Goal: Transaction & Acquisition: Purchase product/service

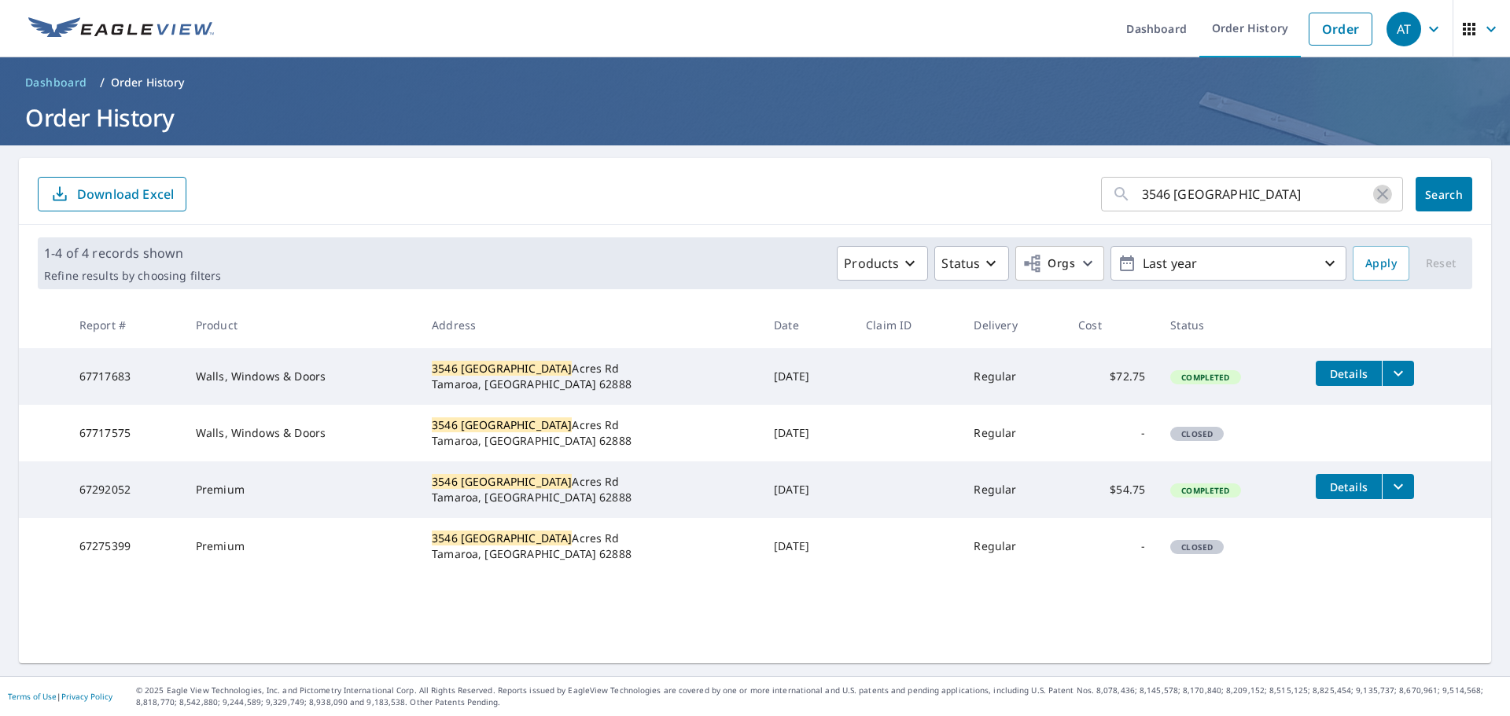
click at [1373, 189] on icon "button" at bounding box center [1382, 194] width 19 height 19
click at [1177, 195] on input "text" at bounding box center [1272, 194] width 261 height 44
type input "2"
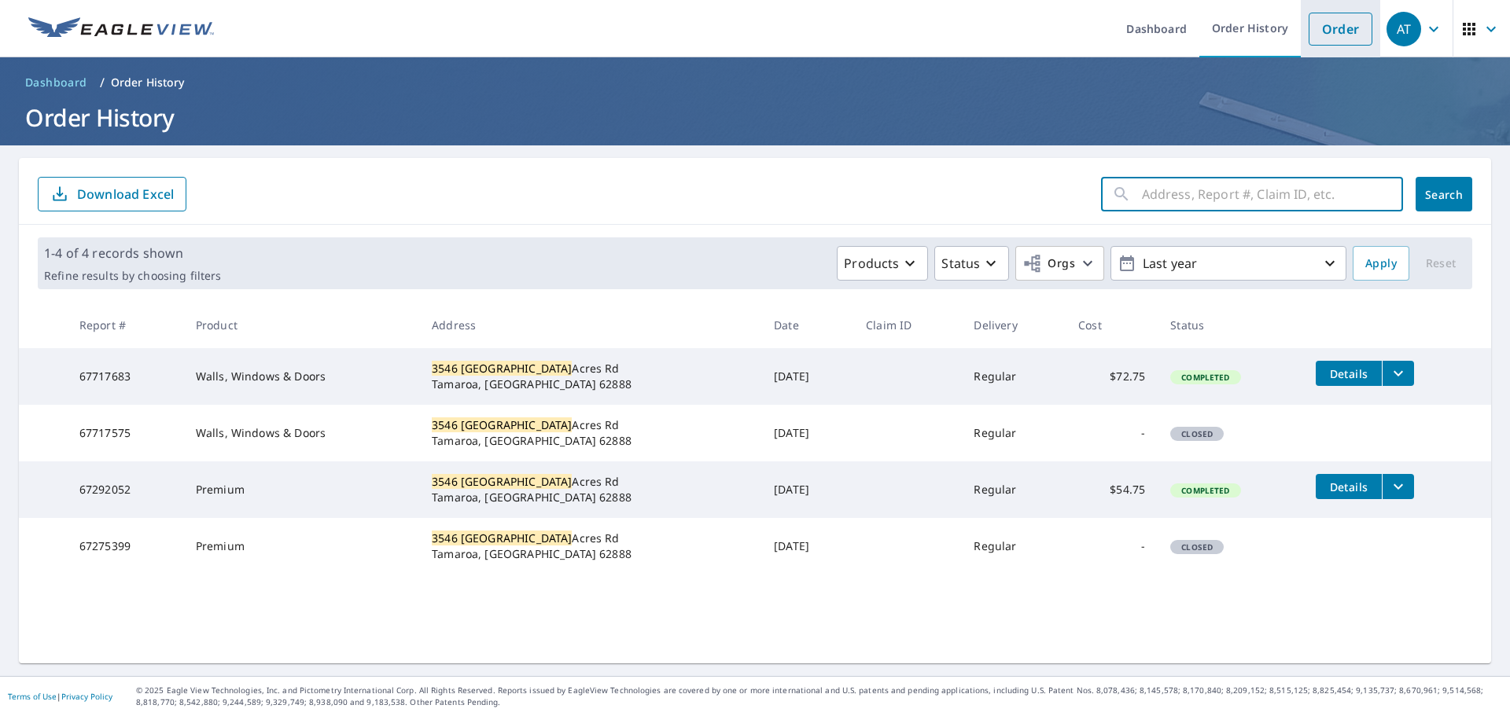
click at [1315, 23] on link "Order" at bounding box center [1340, 29] width 64 height 33
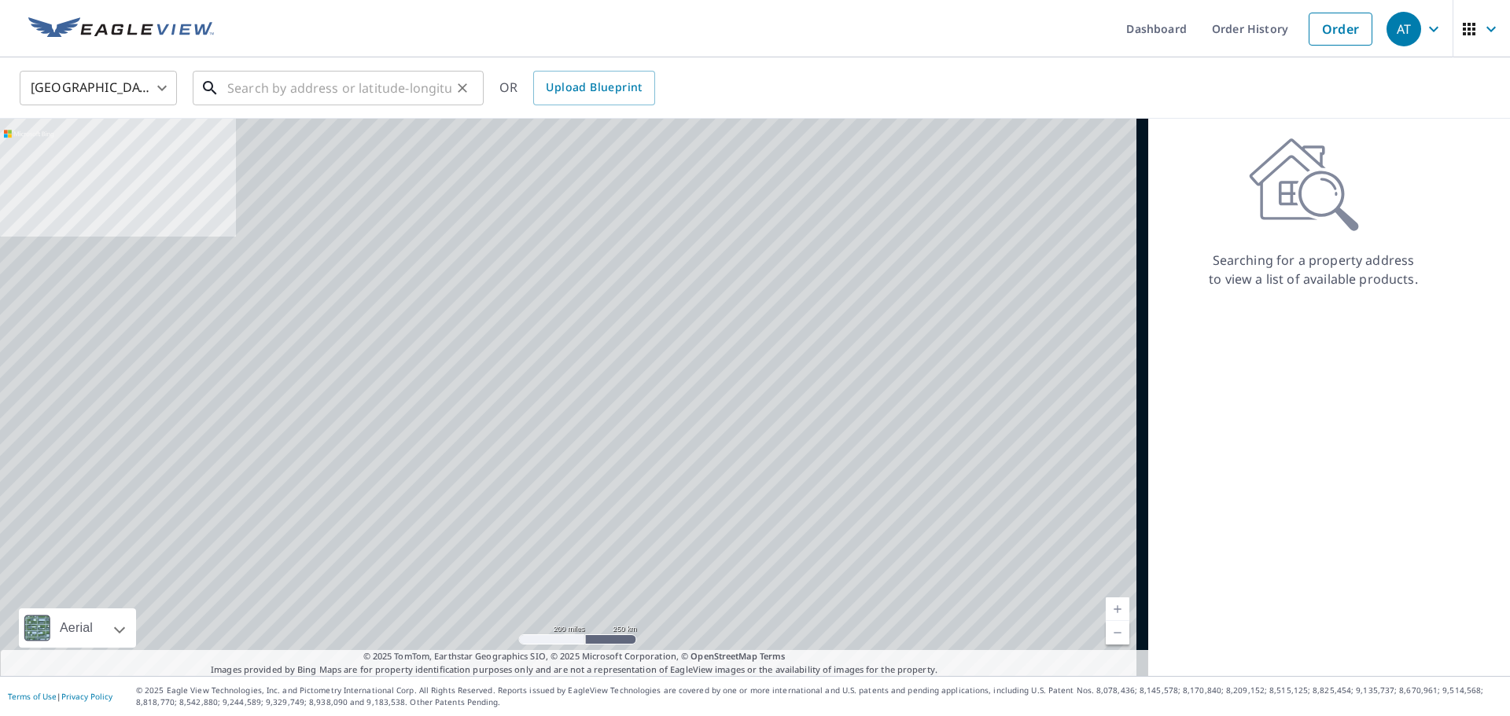
click at [263, 94] on input "text" at bounding box center [339, 88] width 224 height 44
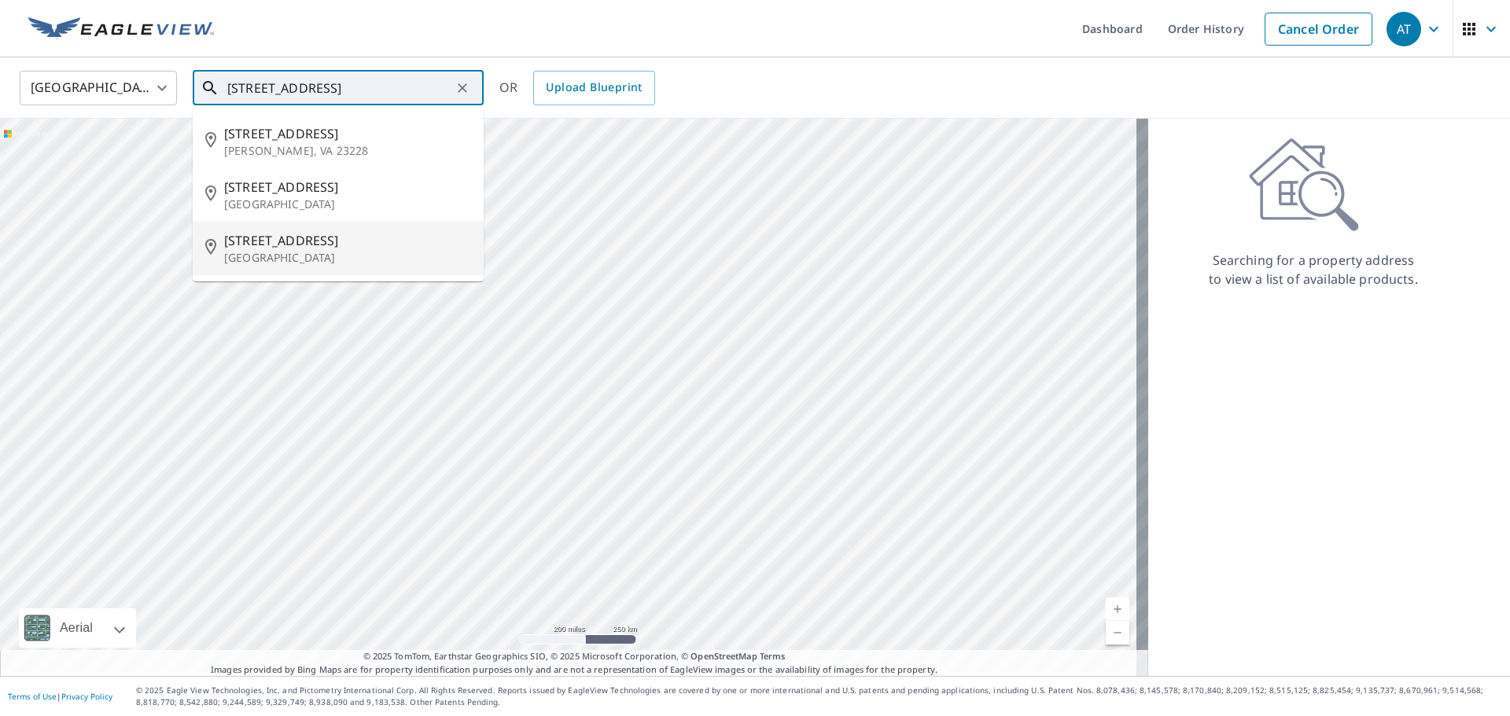
click at [292, 253] on p "[GEOGRAPHIC_DATA]" at bounding box center [347, 258] width 247 height 16
type input "[STREET_ADDRESS]"
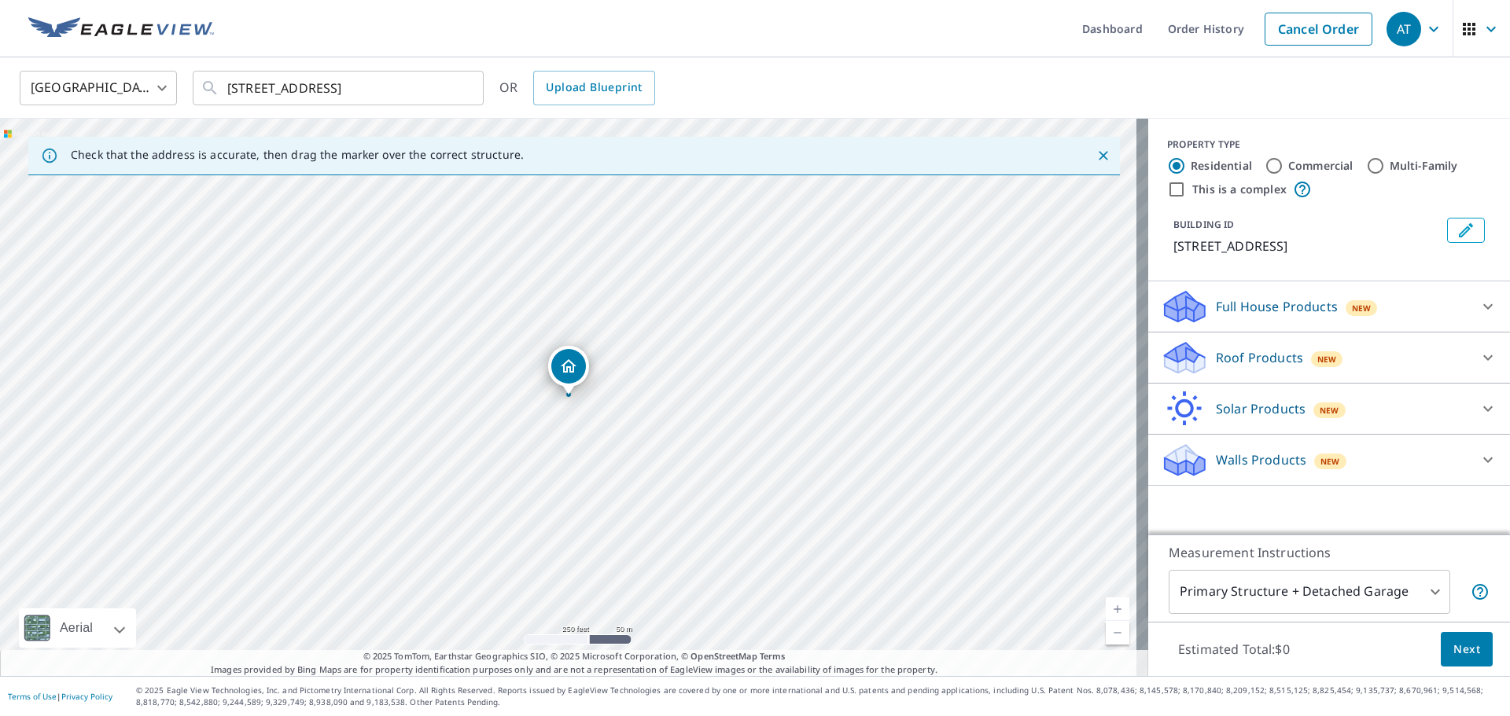
click at [1295, 354] on div "Roof Products New" at bounding box center [1314, 358] width 308 height 37
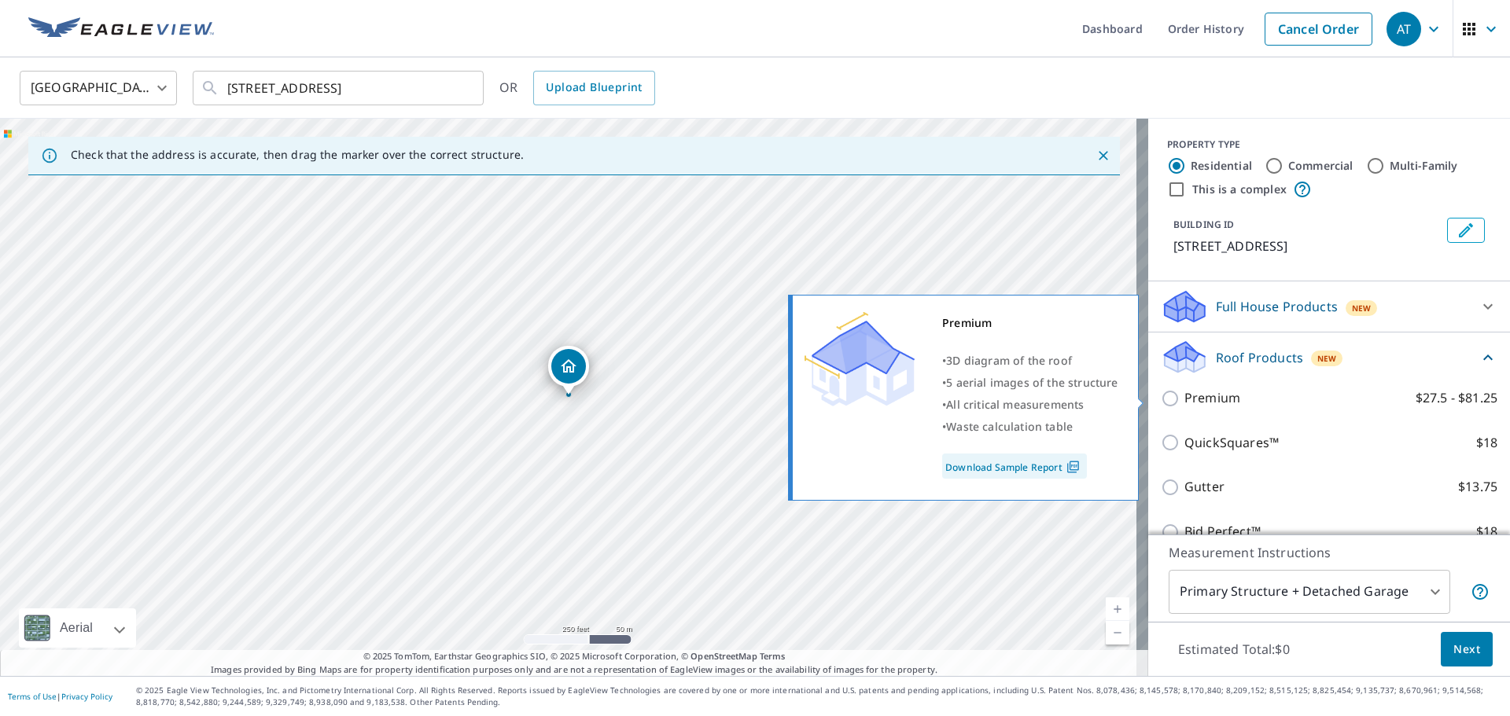
click at [1160, 393] on input "Premium $27.5 - $81.25" at bounding box center [1172, 398] width 24 height 19
checkbox input "true"
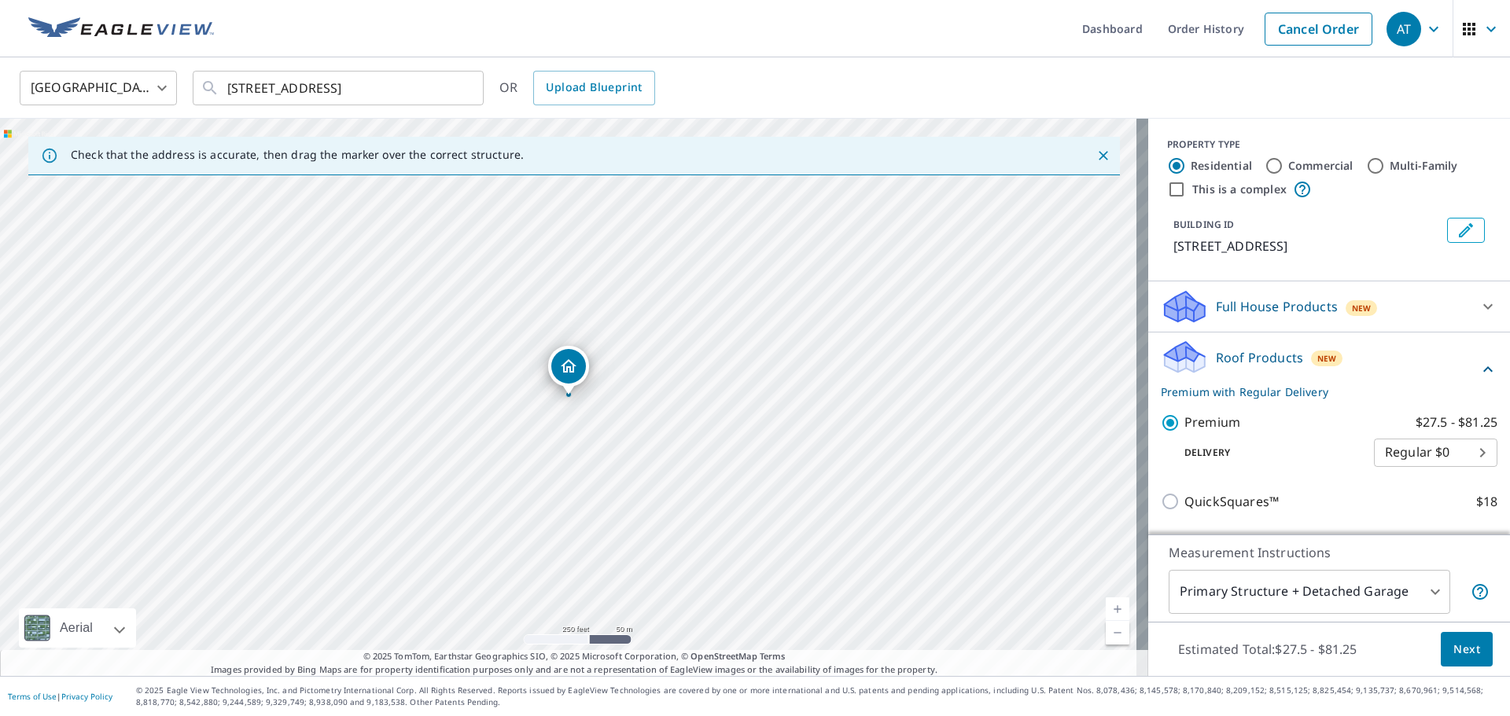
click at [1453, 641] on span "Next" at bounding box center [1466, 650] width 27 height 20
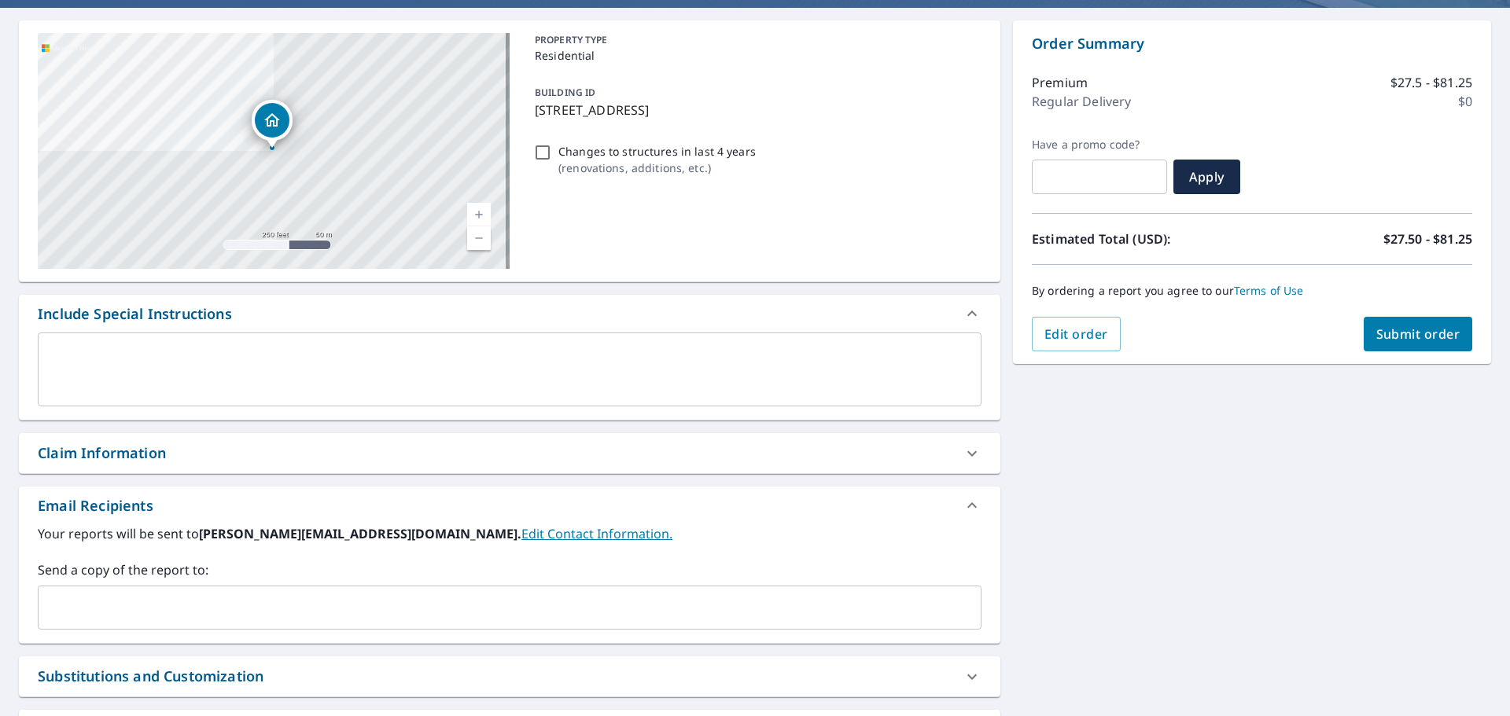
scroll to position [145, 0]
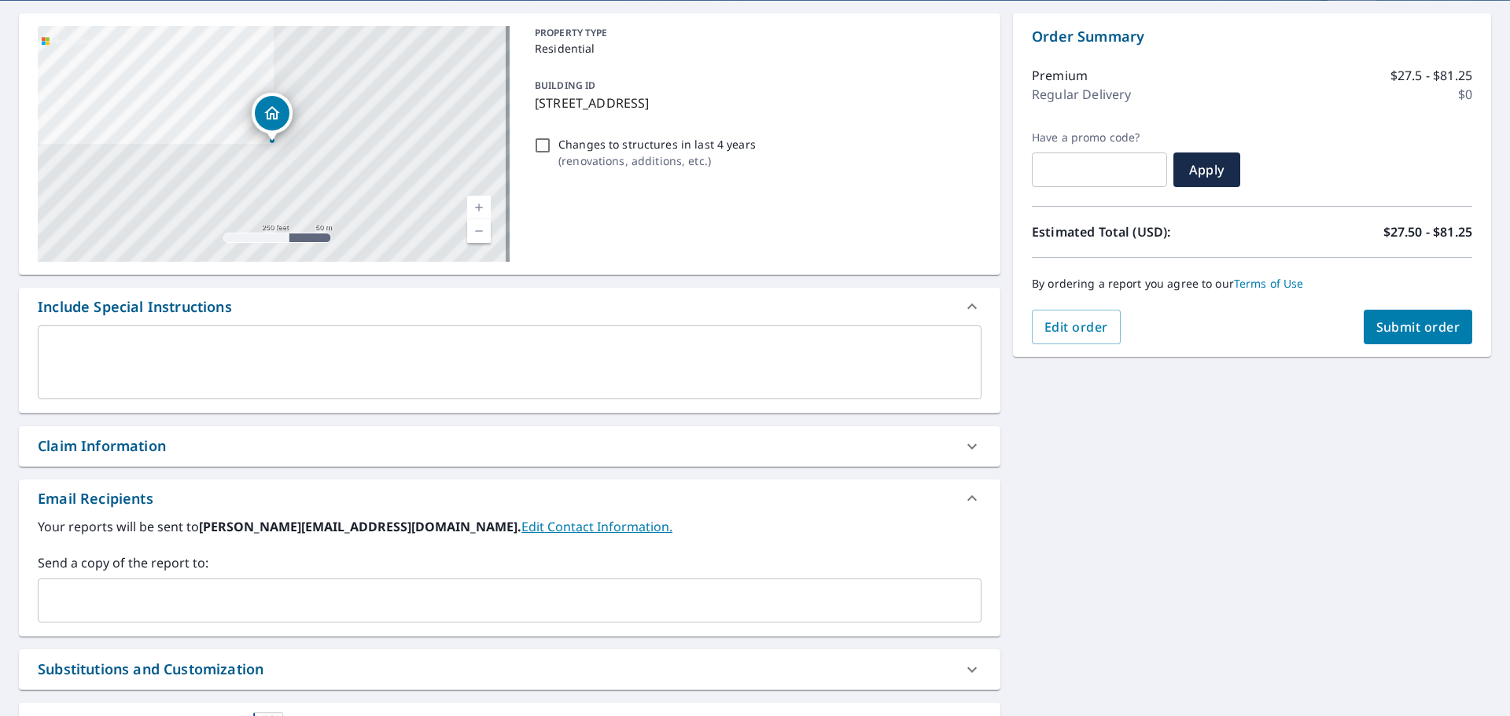
click at [127, 596] on input "text" at bounding box center [498, 601] width 906 height 30
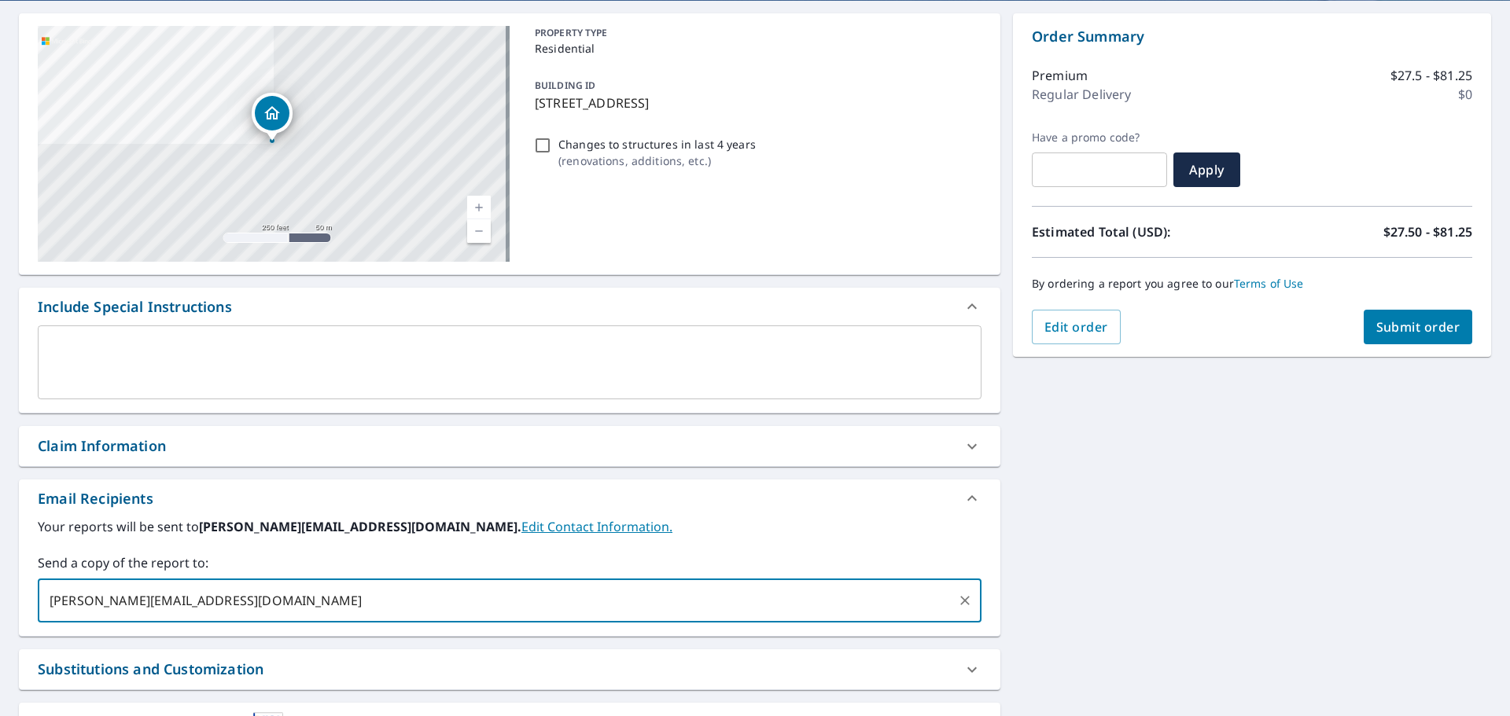
type input "[PERSON_NAME][EMAIL_ADDRESS][DOMAIN_NAME]"
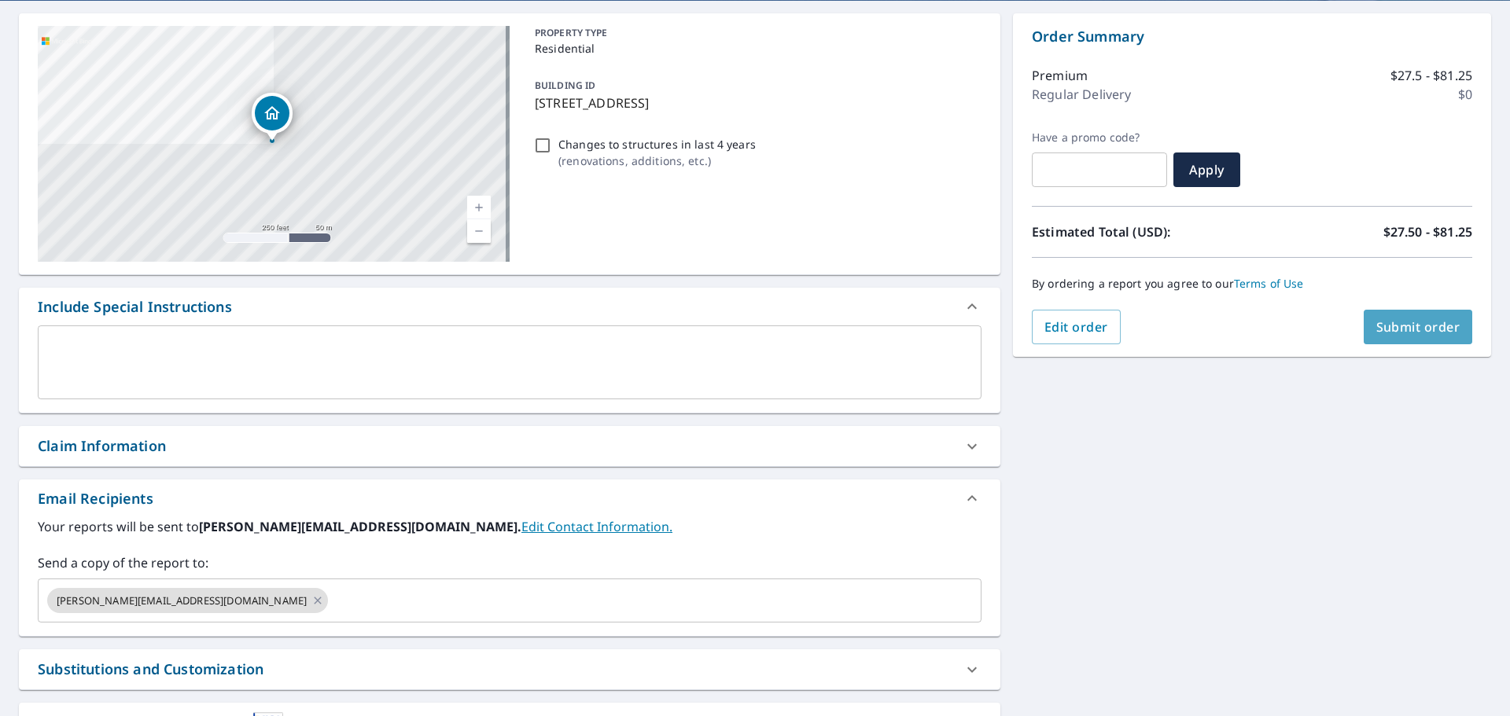
click at [1392, 325] on span "Submit order" at bounding box center [1418, 326] width 84 height 17
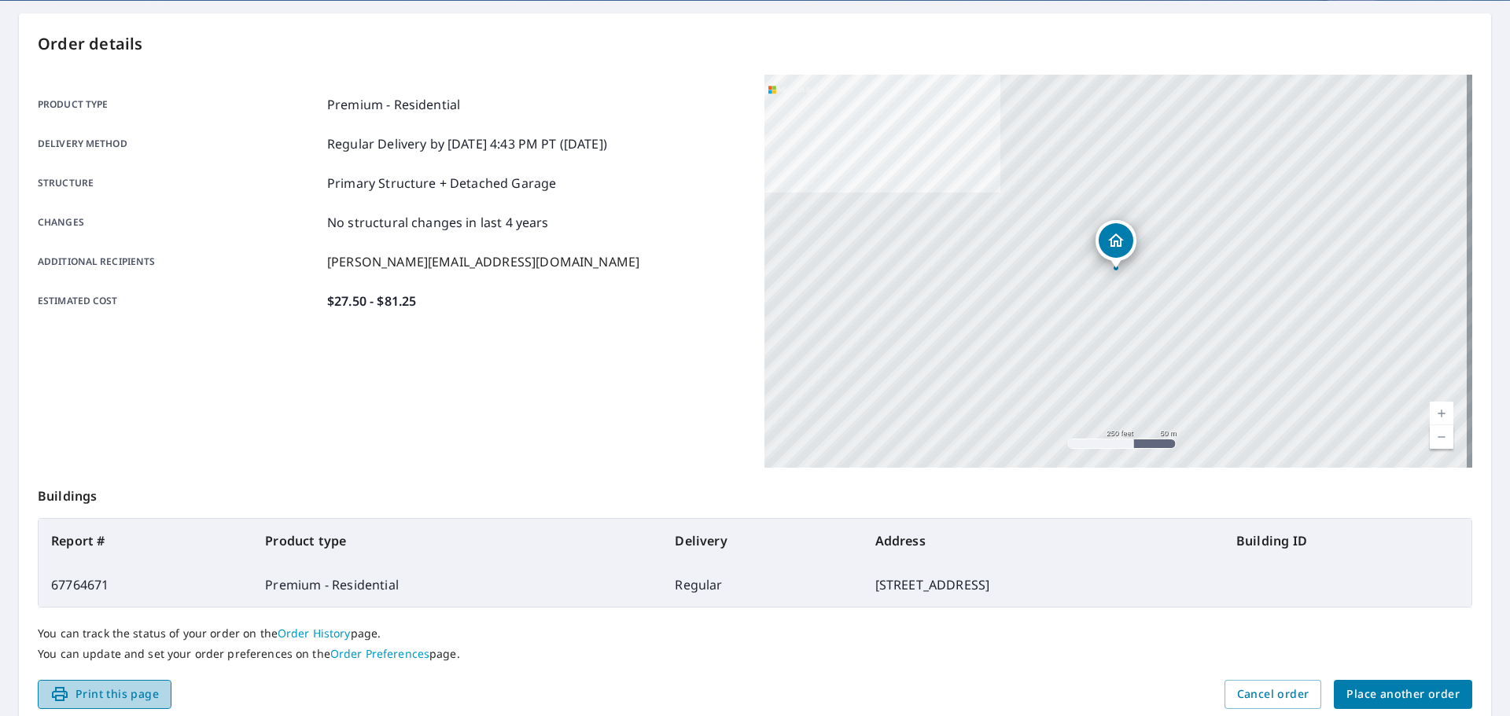
click at [120, 693] on span "Print this page" at bounding box center [104, 695] width 109 height 20
click at [103, 694] on span "Print this page" at bounding box center [104, 695] width 109 height 20
click at [149, 693] on span "Print this page" at bounding box center [104, 695] width 109 height 20
